Goal: Task Accomplishment & Management: Complete application form

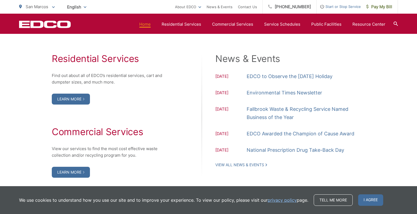
scroll to position [560, 0]
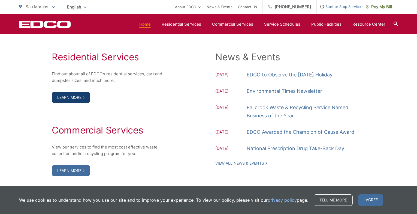
click at [76, 101] on link "Learn More" at bounding box center [71, 97] width 38 height 11
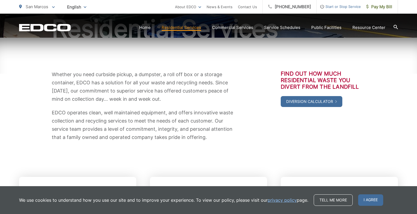
scroll to position [73, 0]
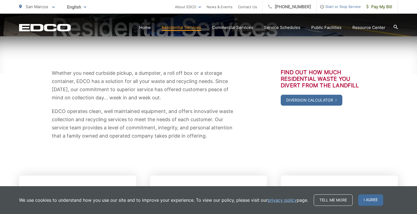
drag, startPoint x: 420, startPoint y: 114, endPoint x: 412, endPoint y: 146, distance: 33.4
click at [412, 146] on div "Whether you need curbside pickup, a dumpster, a roll off box or a storage conta…" at bounding box center [208, 192] width 417 height 313
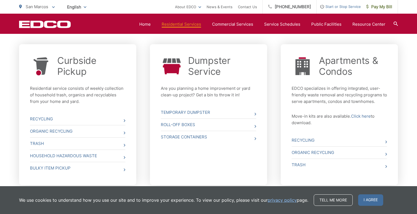
scroll to position [208, 0]
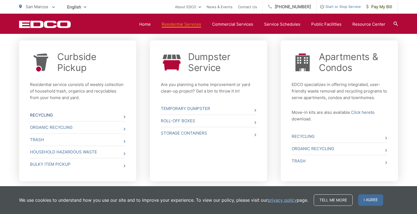
click at [119, 118] on link "Recycling" at bounding box center [77, 115] width 95 height 12
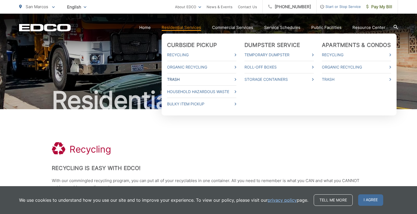
click at [173, 80] on link "Trash" at bounding box center [201, 79] width 69 height 7
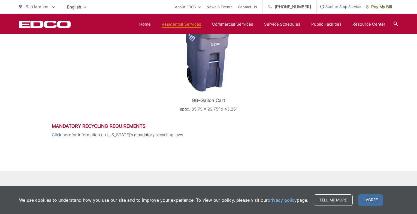
scroll to position [252, 0]
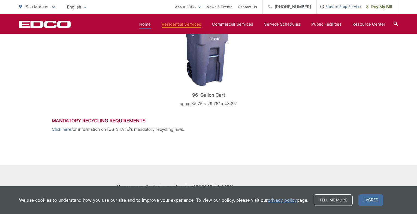
click at [147, 22] on link "Home" at bounding box center [144, 24] width 11 height 7
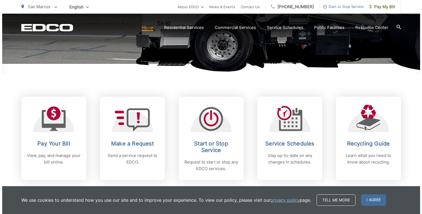
scroll to position [208, 0]
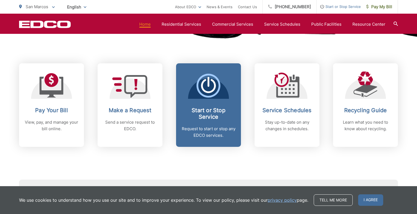
click at [215, 102] on span "Start or Stop Service Request to start or stop any EDCO services." at bounding box center [208, 104] width 65 height 83
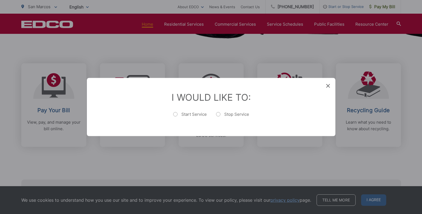
click at [175, 114] on label "Start Service" at bounding box center [190, 117] width 34 height 11
radio input "true"
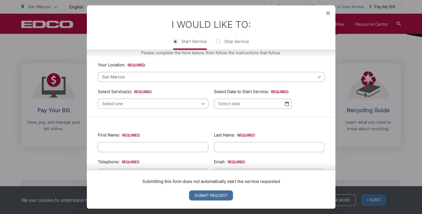
scroll to position [13, 0]
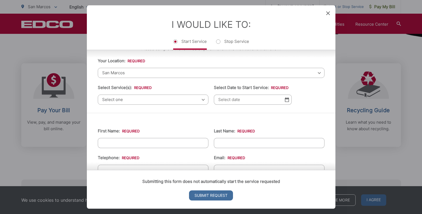
click at [199, 100] on span "Select one" at bounding box center [153, 99] width 111 height 10
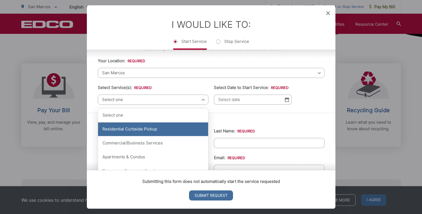
click at [147, 129] on div "Residential Curbside Pickup" at bounding box center [153, 130] width 110 height 14
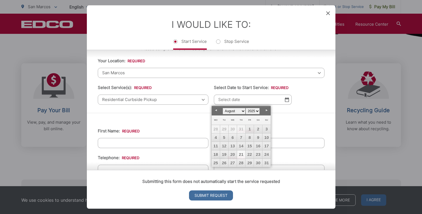
click at [284, 103] on input "Select Date to Start Service: *" at bounding box center [253, 99] width 78 height 10
click at [224, 163] on link "26" at bounding box center [224, 163] width 8 height 8
type input "[DATE]"
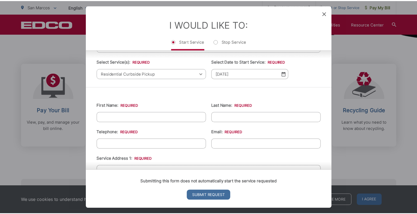
scroll to position [0, 0]
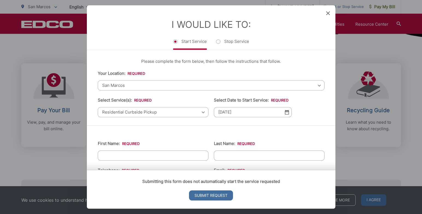
click at [327, 15] on icon at bounding box center [328, 13] width 4 height 4
